Goal: Book appointment/travel/reservation

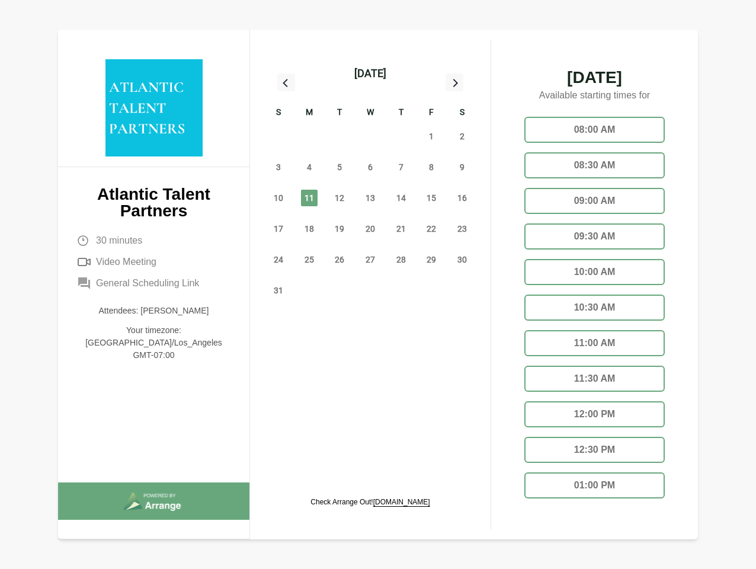
click at [371, 184] on div "13" at bounding box center [370, 198] width 31 height 31
click at [370, 74] on div "[DATE]" at bounding box center [371, 73] width 32 height 17
click at [279, 136] on div "27" at bounding box center [278, 136] width 31 height 31
click at [309, 136] on div "28" at bounding box center [309, 136] width 31 height 31
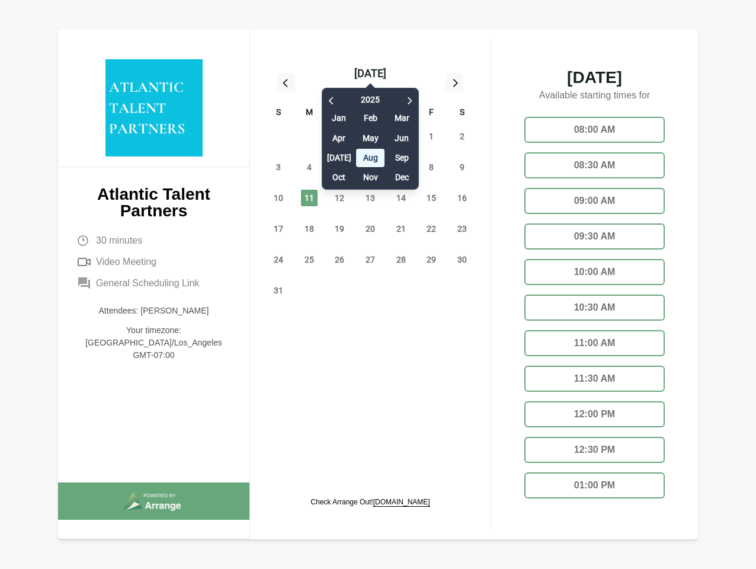
click at [340, 136] on div "[DATE] Feb Mar Apr May Jun [DATE] Aug Sep Oct Nov Dec" at bounding box center [370, 136] width 97 height 108
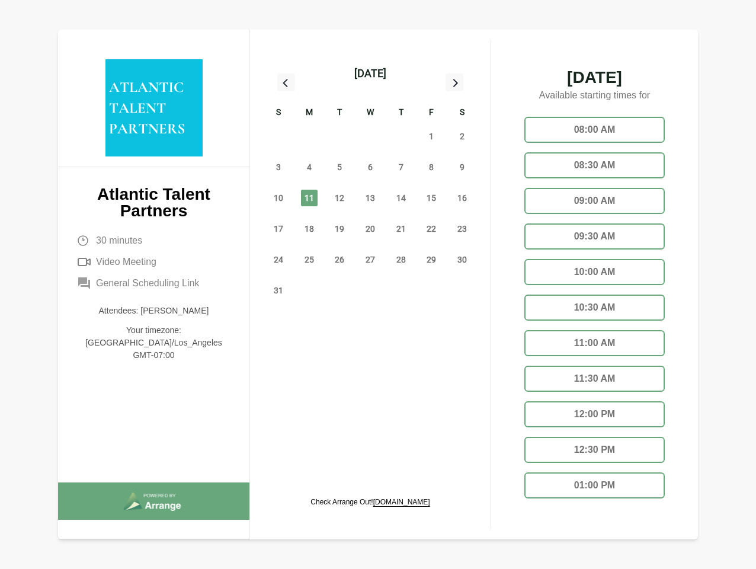
click at [371, 136] on div "30" at bounding box center [370, 136] width 31 height 31
click at [401, 136] on div "31" at bounding box center [401, 136] width 31 height 31
click at [432, 136] on span "1" at bounding box center [431, 136] width 17 height 17
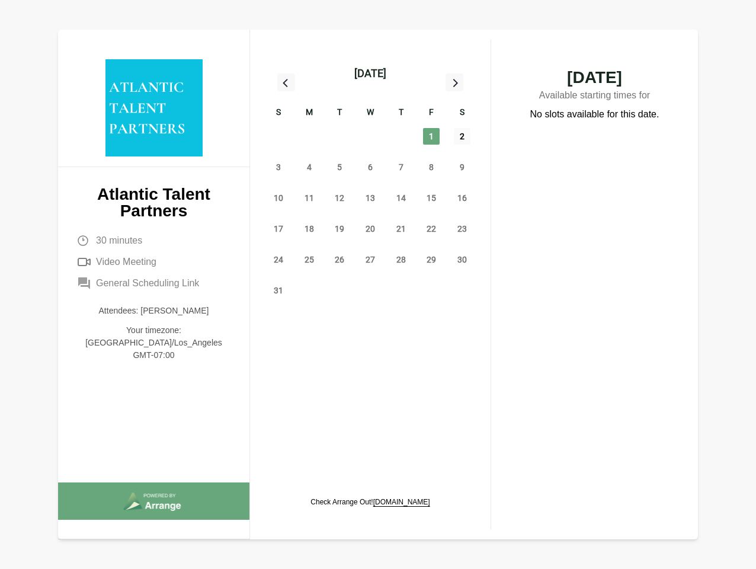
click at [462, 136] on span "2" at bounding box center [462, 136] width 17 height 17
click at [279, 167] on span "3" at bounding box center [278, 167] width 17 height 17
